Goal: Information Seeking & Learning: Stay updated

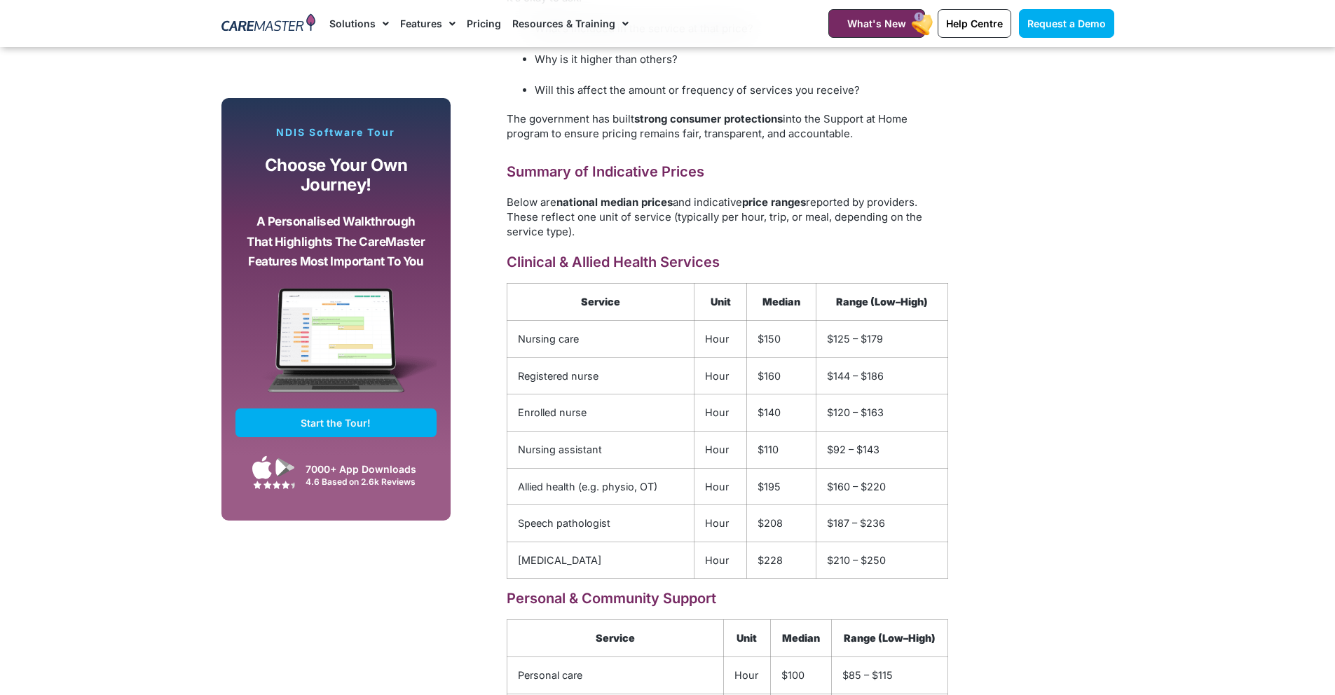
scroll to position [1768, 0]
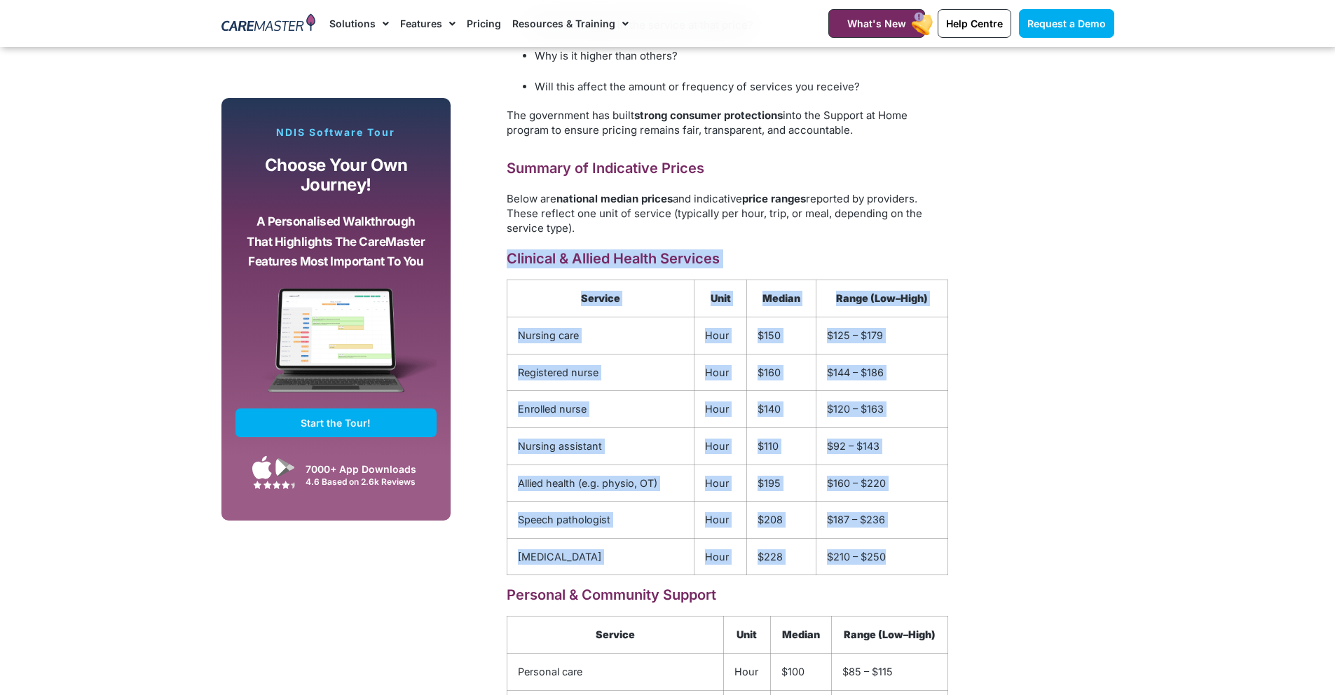
drag, startPoint x: 922, startPoint y: 563, endPoint x: 793, endPoint y: 320, distance: 275.3
click at [505, 267] on div "As part of preparations for the new Support at Home program launching on [DATE]…" at bounding box center [728, 165] width 456 height 2195
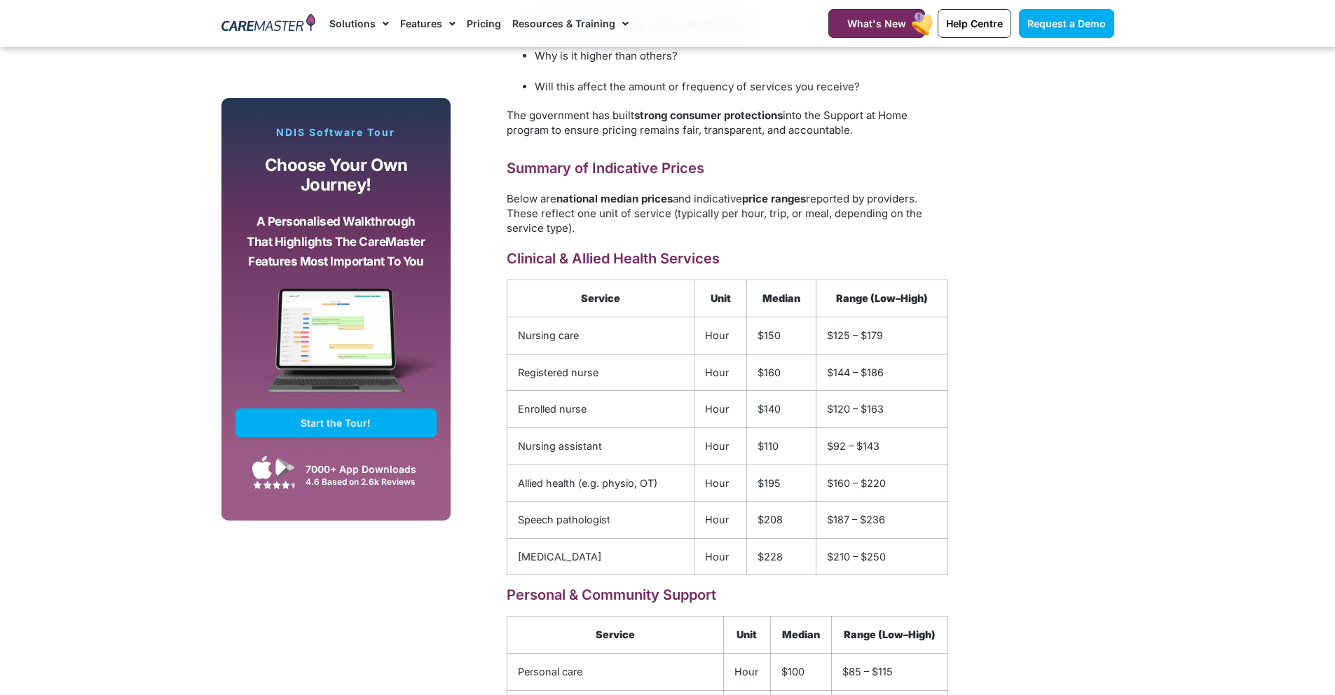
click at [962, 343] on div "As part of preparations for the new Support at Home program launching on [DATE]…" at bounding box center [710, 165] width 505 height 2209
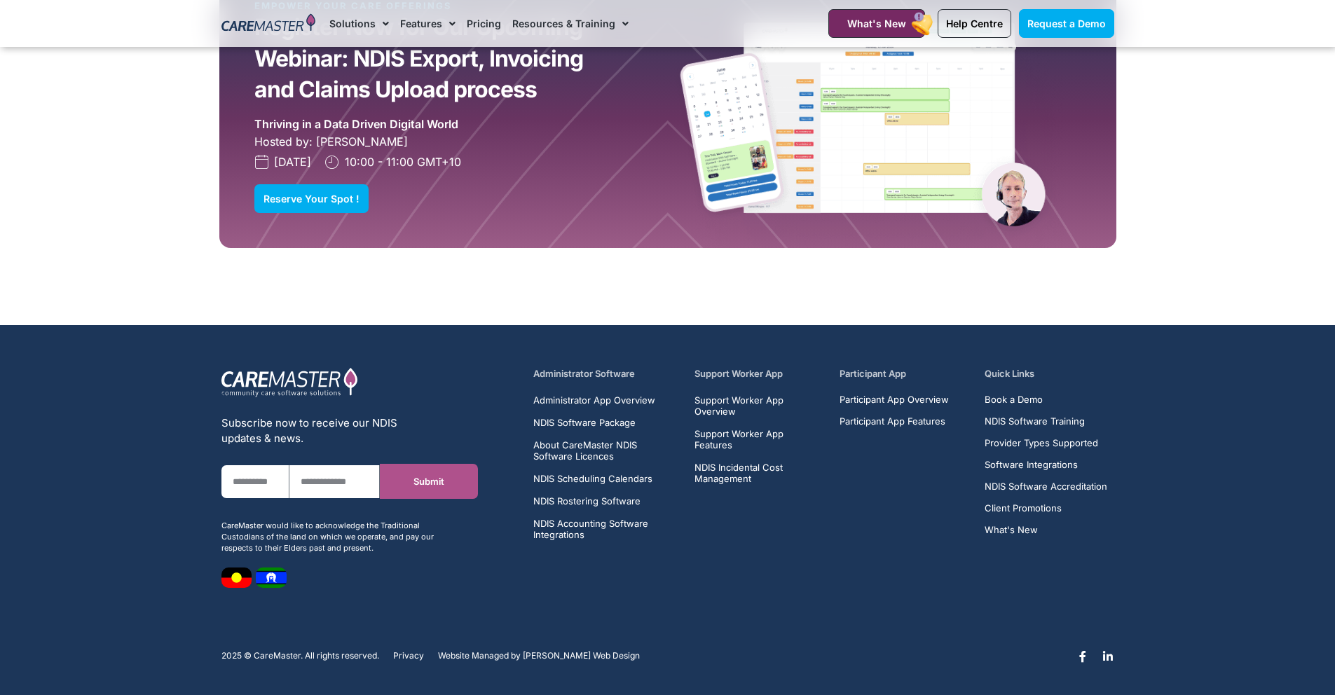
scroll to position [3684, 0]
